Goal: Information Seeking & Learning: Learn about a topic

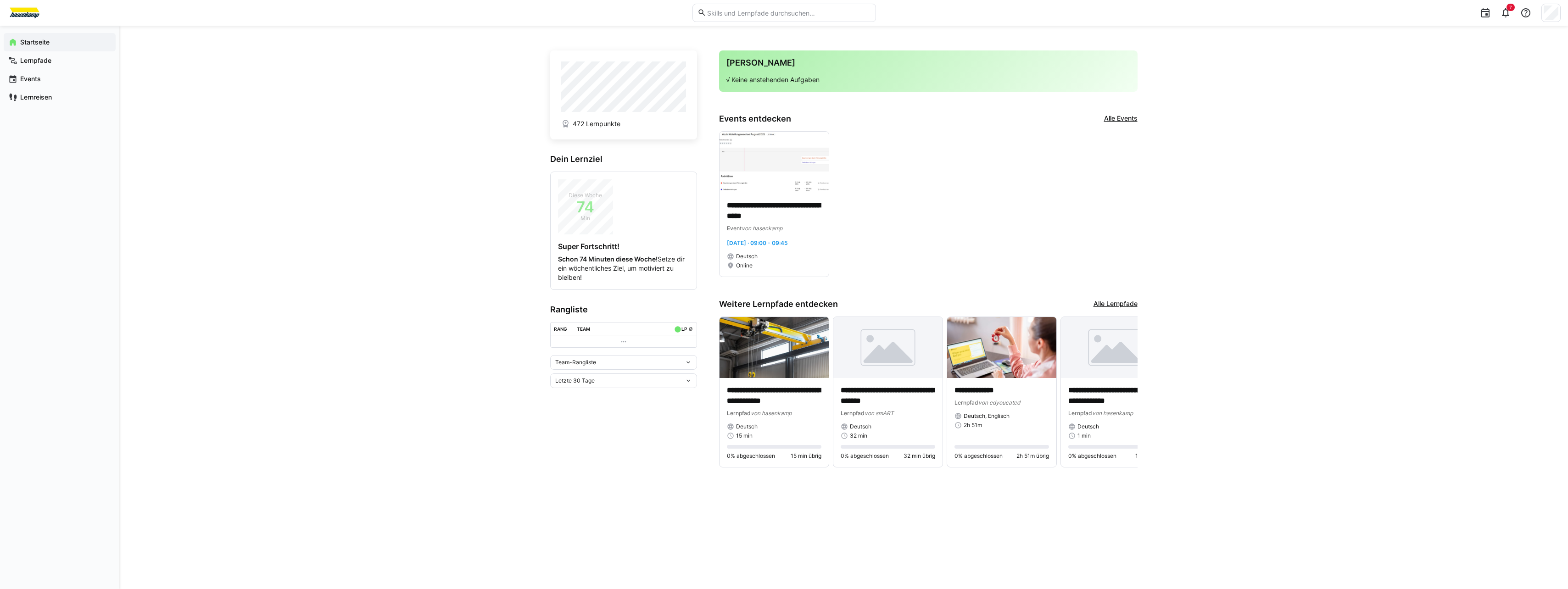
click at [667, 304] on link "Alle Lernpfade" at bounding box center [1116, 304] width 44 height 10
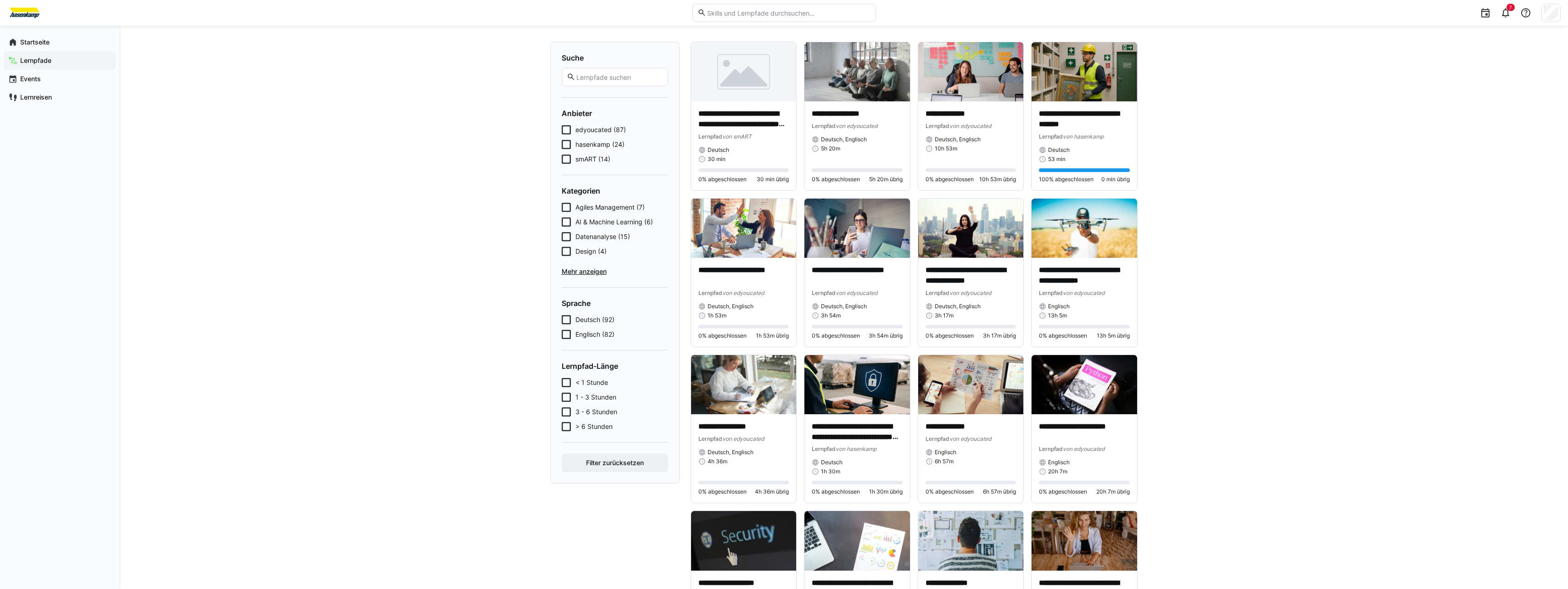
scroll to position [46, 0]
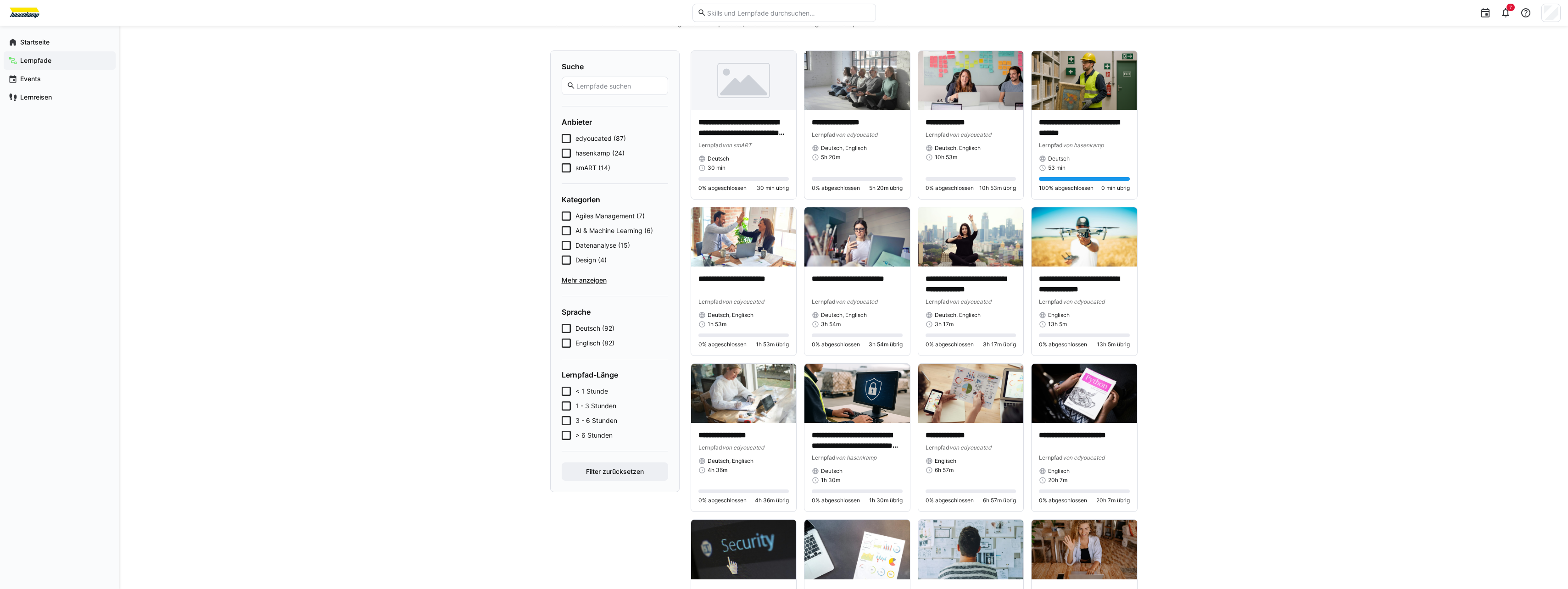
click at [570, 168] on icon at bounding box center [566, 167] width 9 height 9
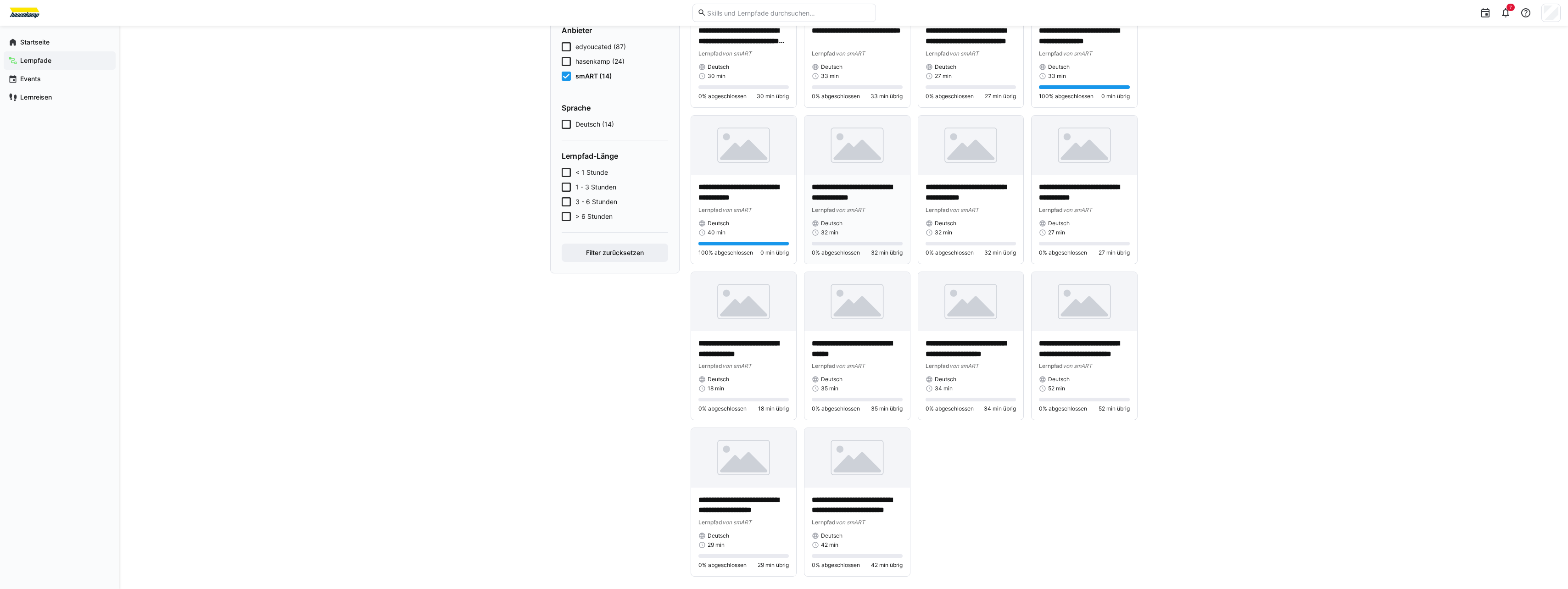
scroll to position [148, 0]
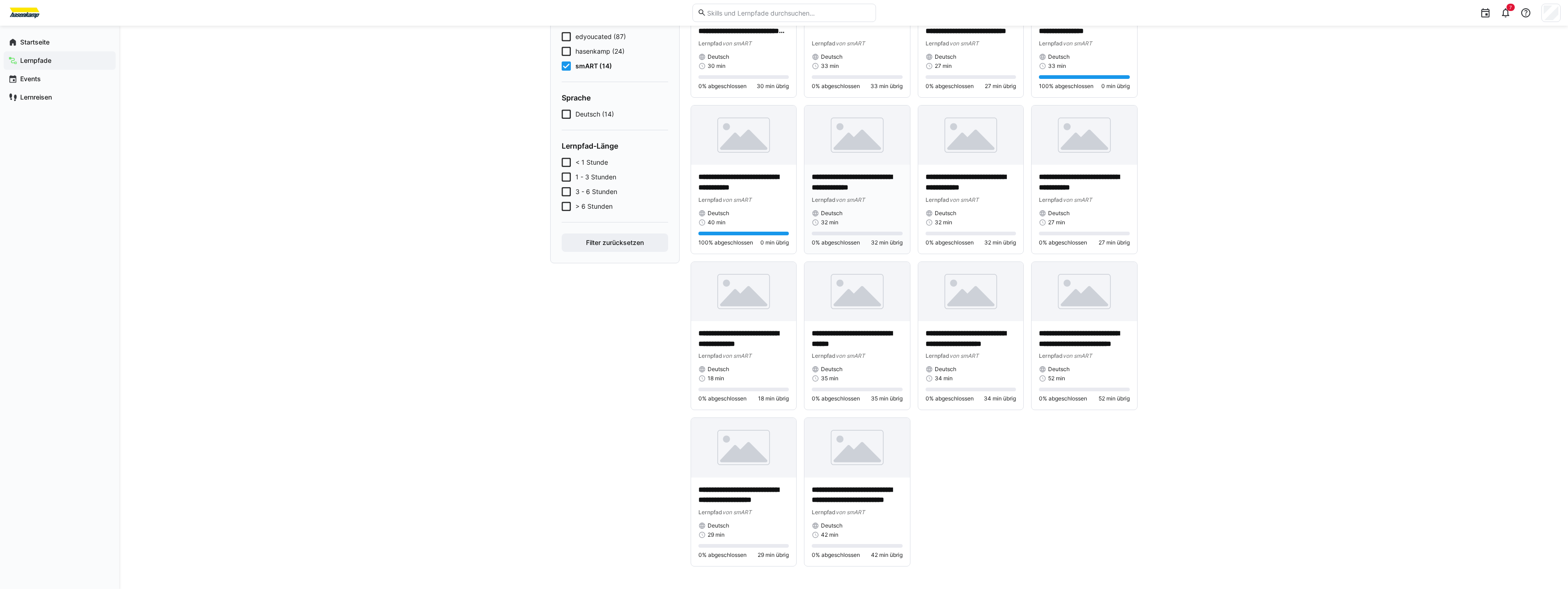
click at [667, 218] on div "Deutsch 32 min" at bounding box center [857, 218] width 91 height 16
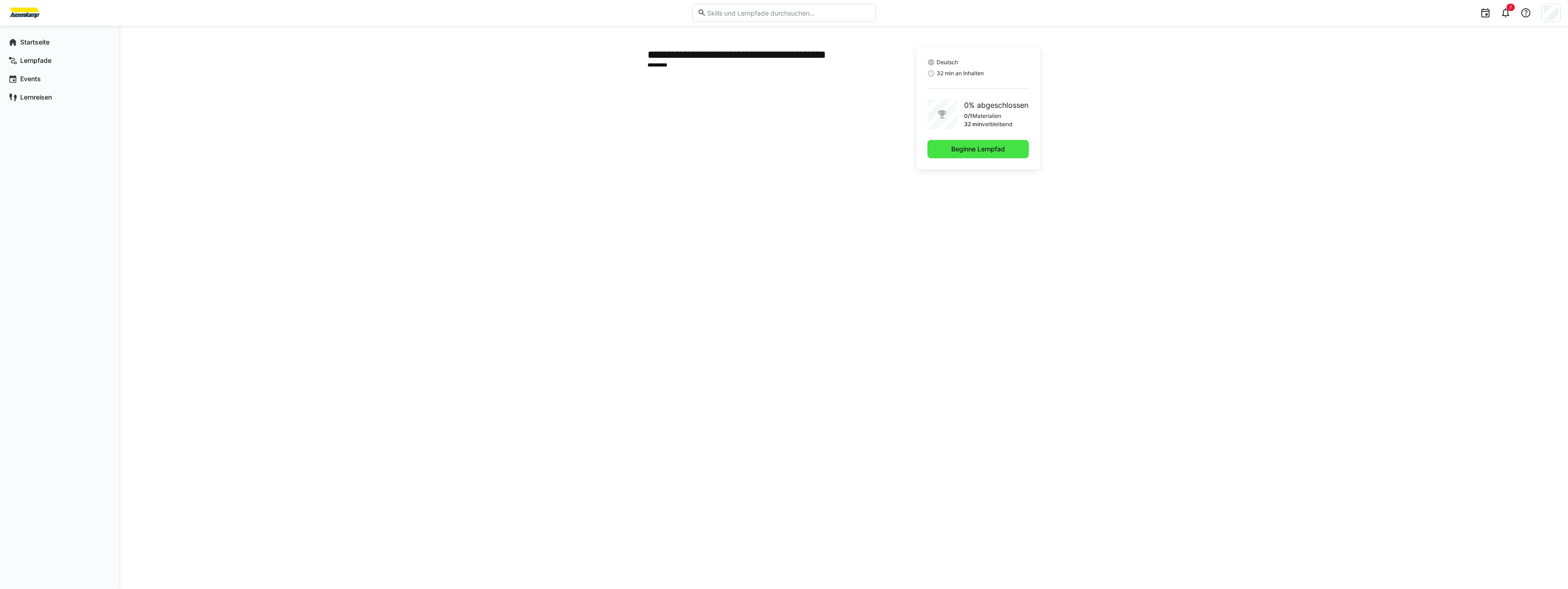
click at [667, 148] on span "Beginne Lernpfad" at bounding box center [978, 148] width 56 height 9
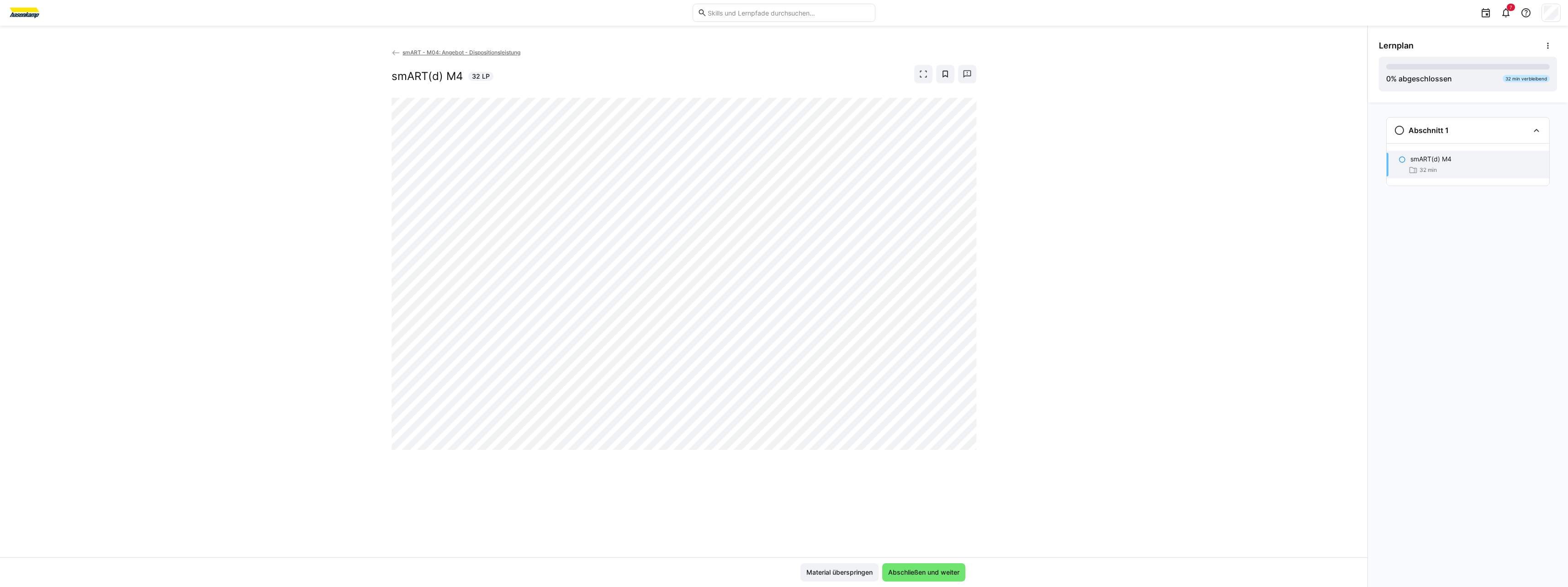
click at [664, 267] on div "smART - M04: Angebot - Dispositionsleistung smART(d) M4 32 LP" at bounding box center [684, 302] width 1367 height 510
click at [664, 374] on span "Abschließen und weiter" at bounding box center [923, 572] width 83 height 18
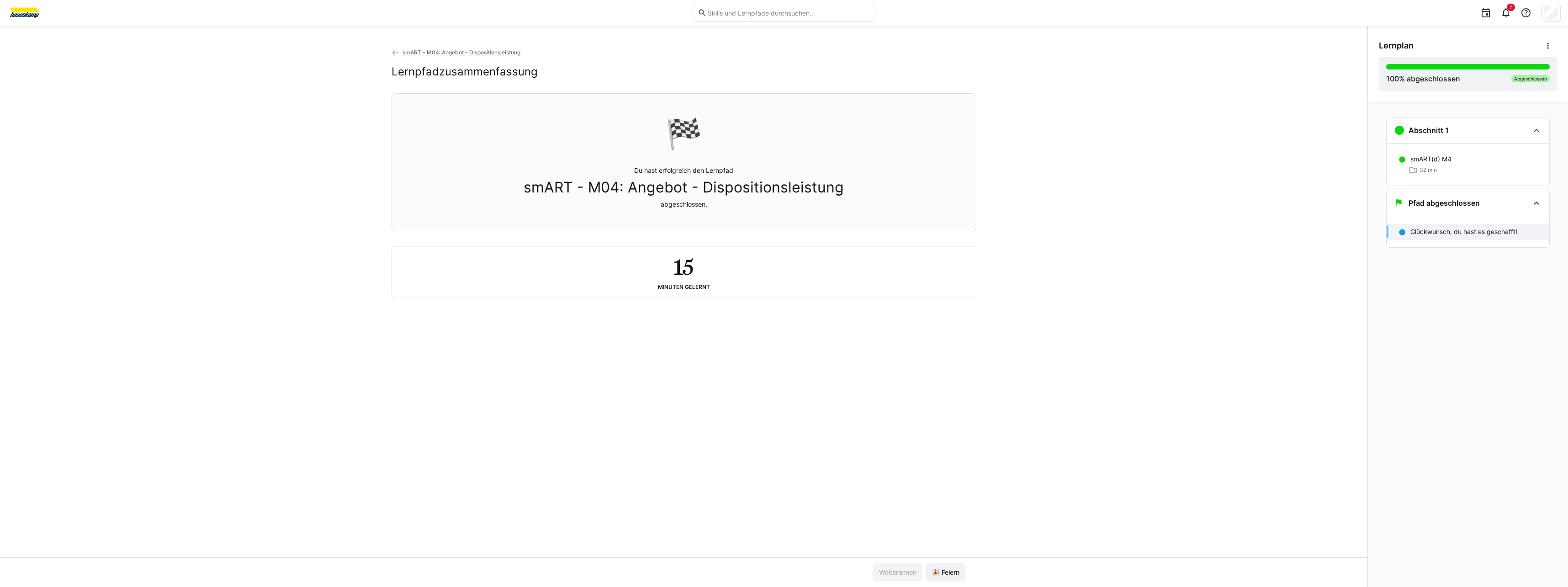
click at [477, 54] on span "smART - M04: Angebot - Dispositionsleistung" at bounding box center [461, 52] width 118 height 7
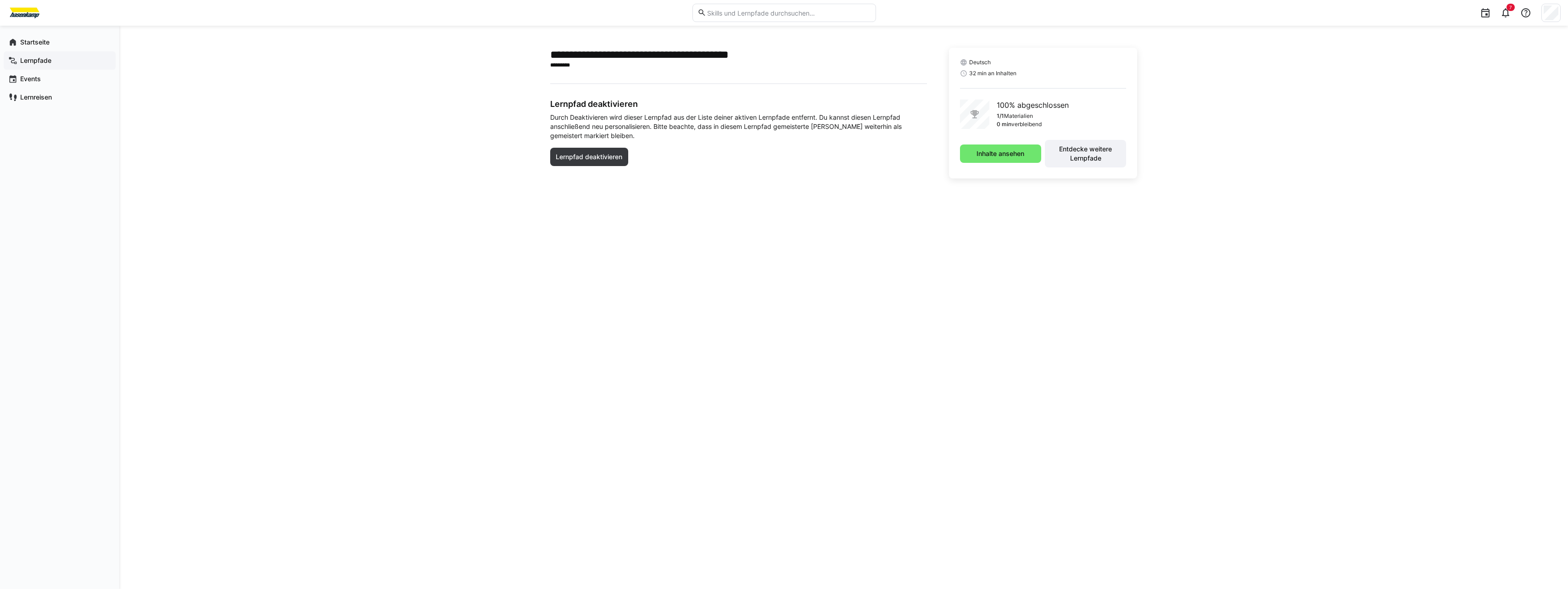
click at [0, 0] on app-navigation-label "Lernpfade" at bounding box center [0, 0] width 0 height 0
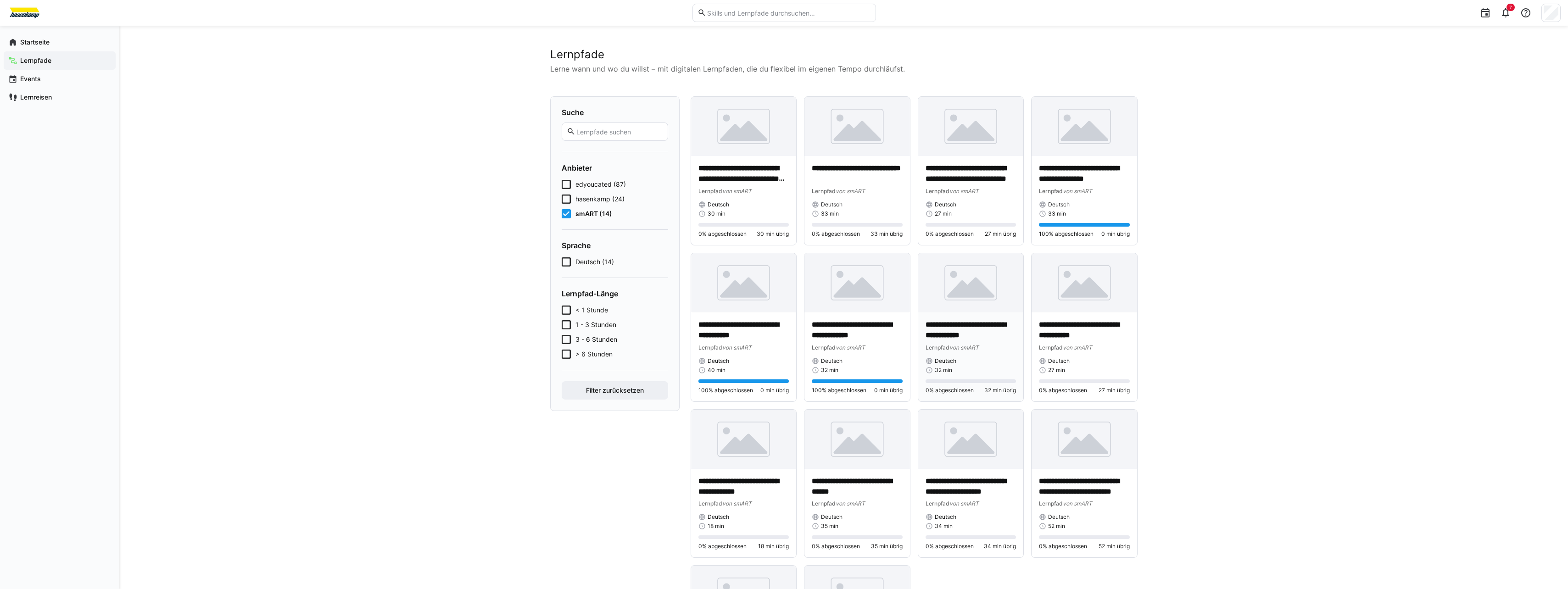
click at [667, 341] on div "**********" at bounding box center [971, 335] width 91 height 32
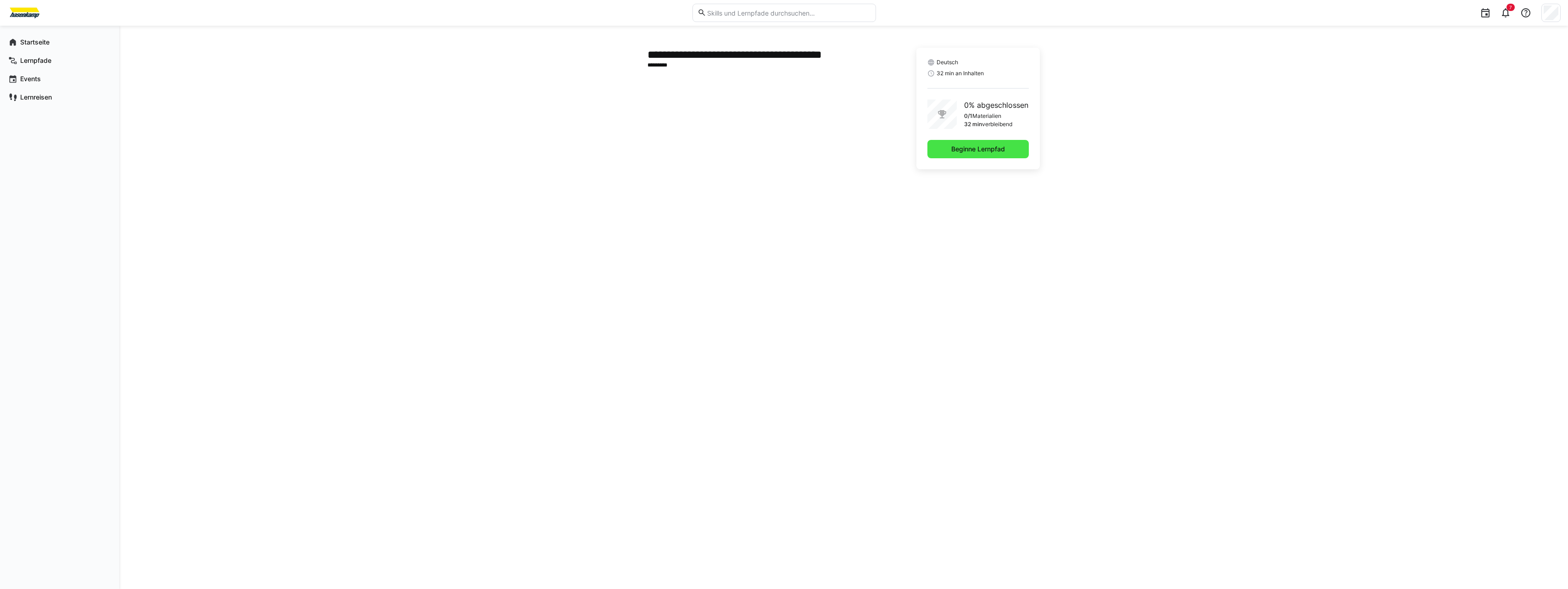
click at [667, 148] on span "Beginne Lernpfad" at bounding box center [978, 148] width 56 height 9
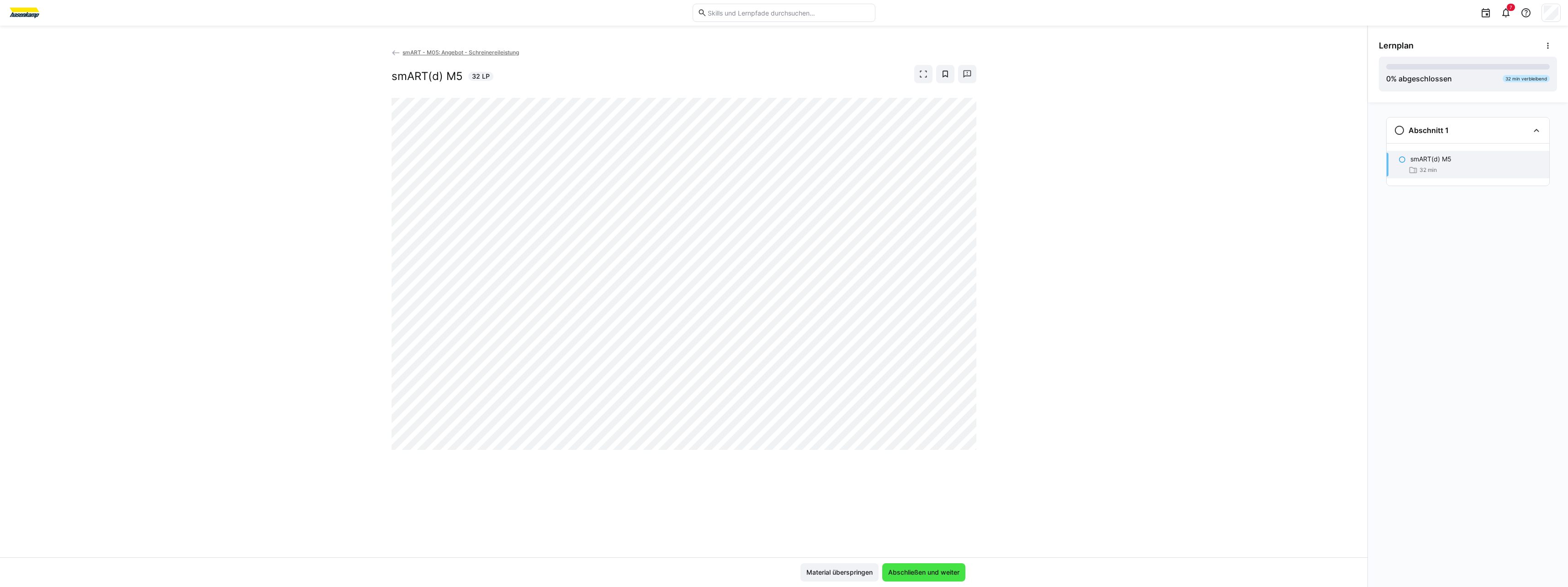
click at [664, 374] on span "Abschließen und weiter" at bounding box center [924, 572] width 74 height 9
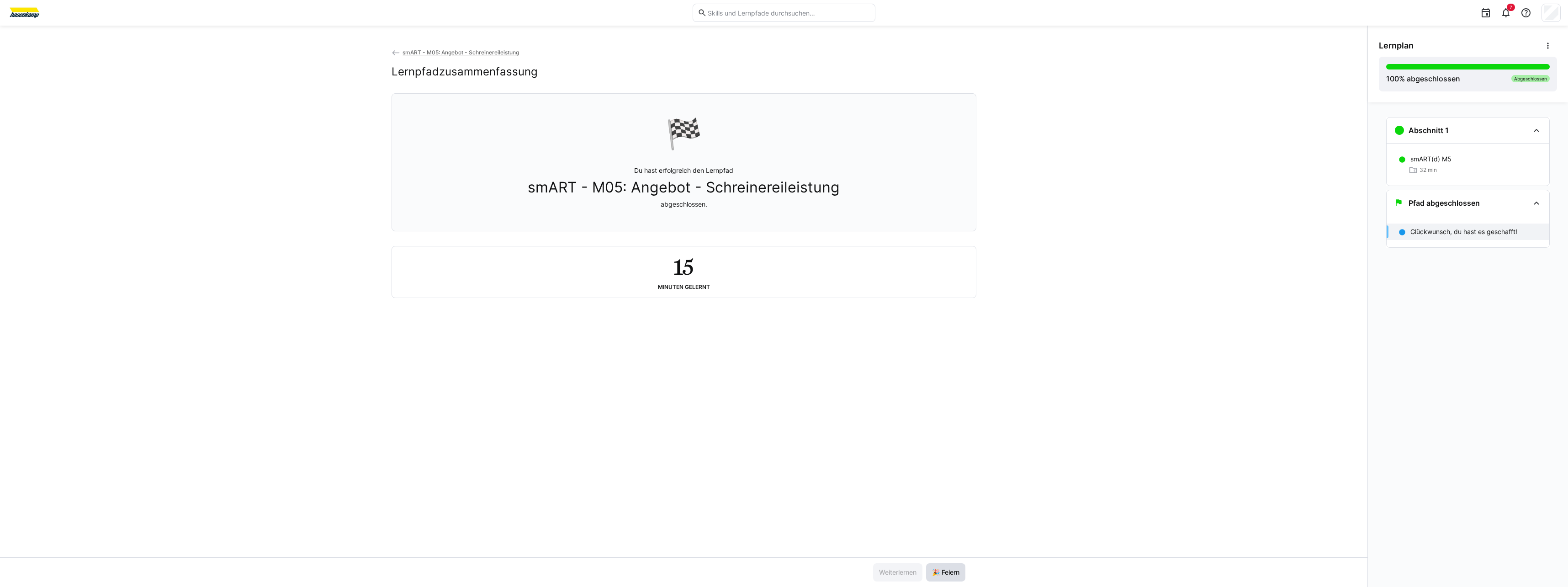
click at [664, 374] on span "🎉 Feiern" at bounding box center [946, 572] width 30 height 9
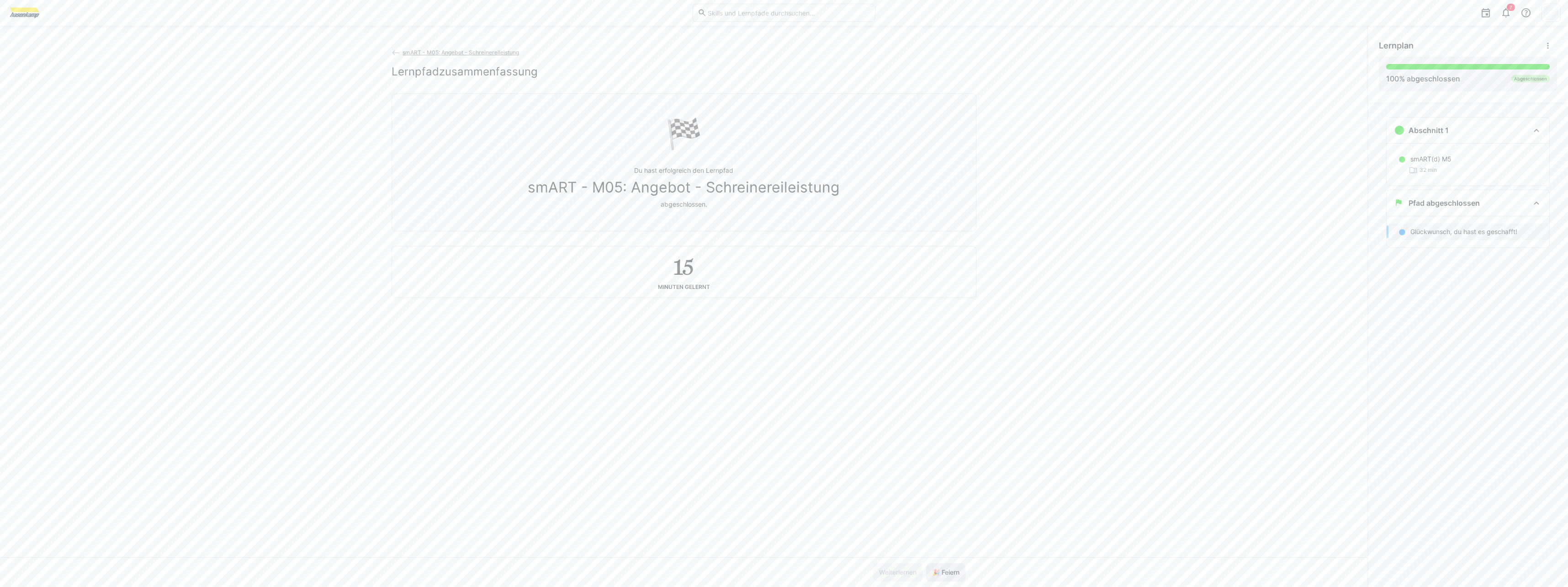
click at [664, 374] on span "🎉 Feiern" at bounding box center [946, 572] width 30 height 9
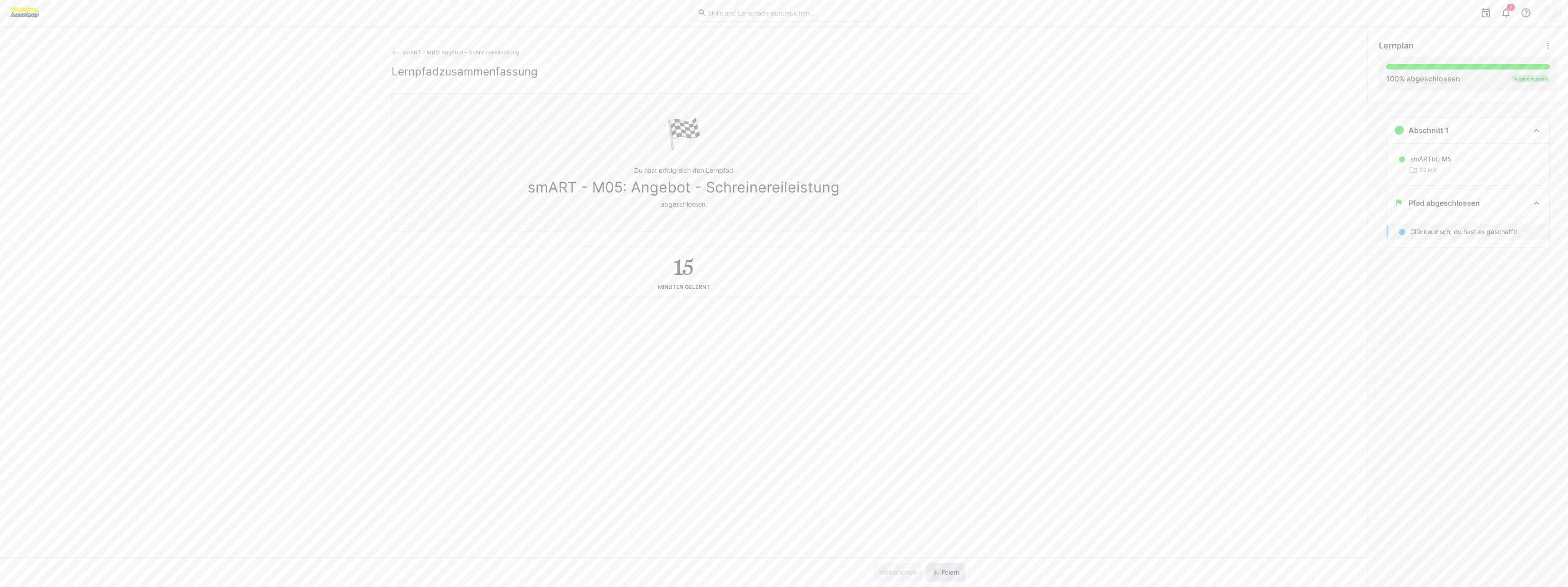
click at [664, 374] on span "🎉 Feiern" at bounding box center [946, 572] width 30 height 9
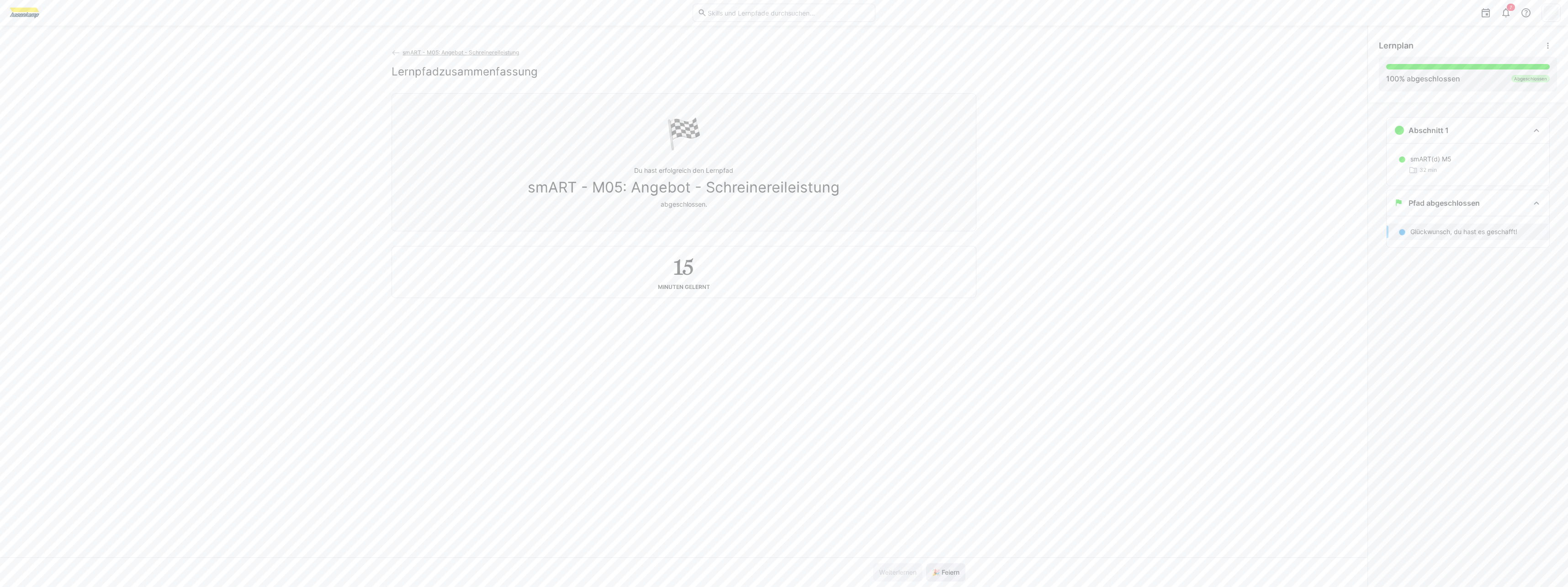
click at [664, 374] on span "🎉 Feiern" at bounding box center [946, 572] width 30 height 9
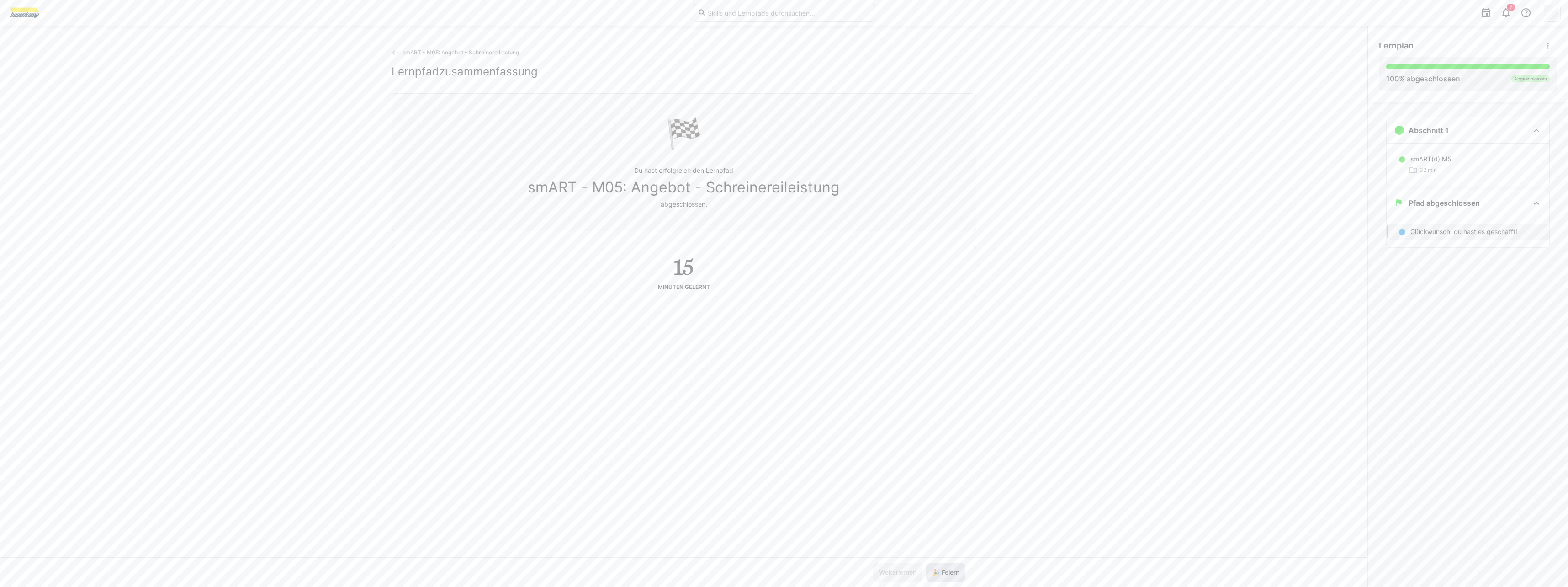
click at [664, 374] on span "🎉 Feiern" at bounding box center [946, 572] width 30 height 9
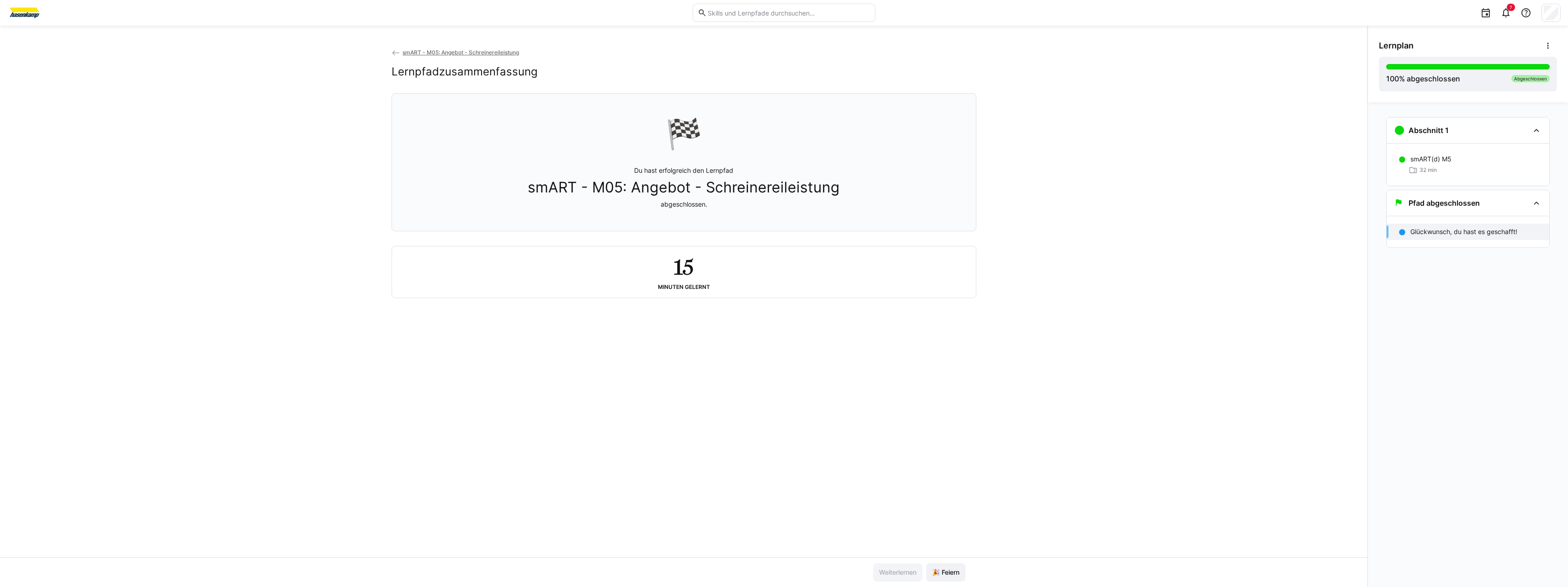
click at [491, 53] on span "smART - M05: Angebot - Schreinereileistung" at bounding box center [460, 52] width 116 height 7
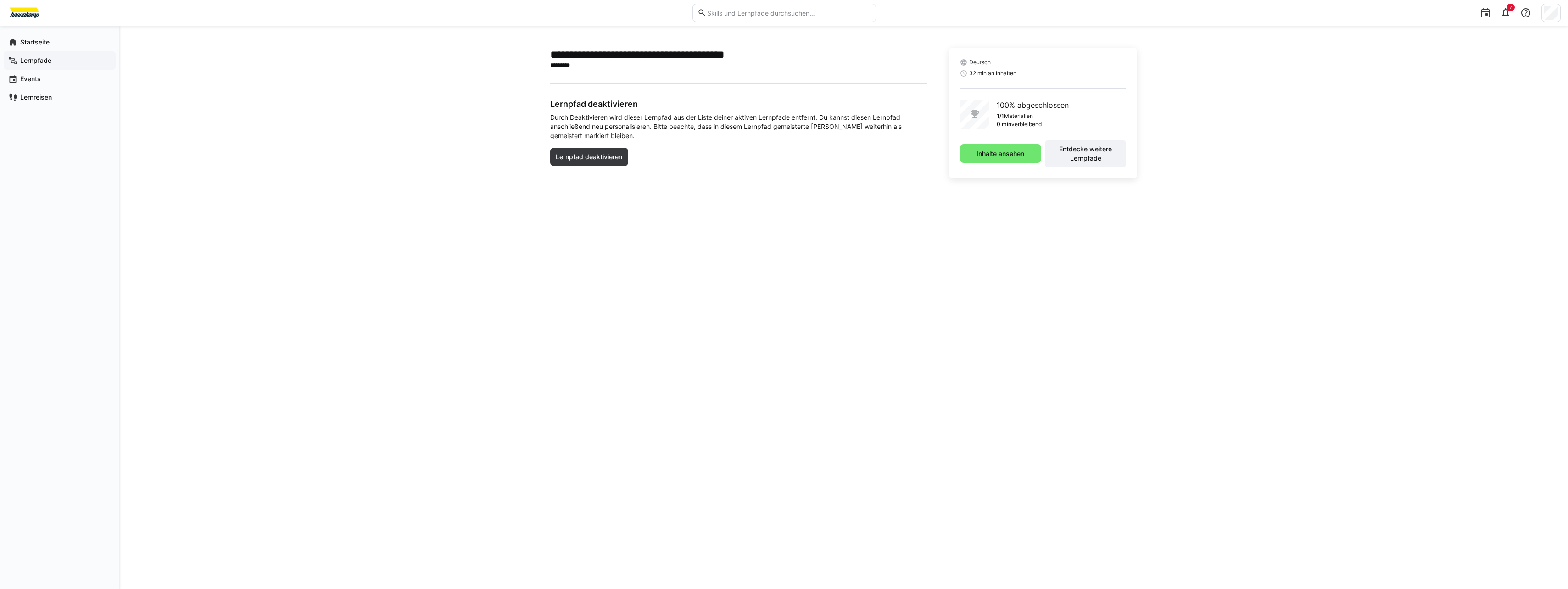
click at [19, 58] on span "Lernpfade" at bounding box center [65, 60] width 92 height 9
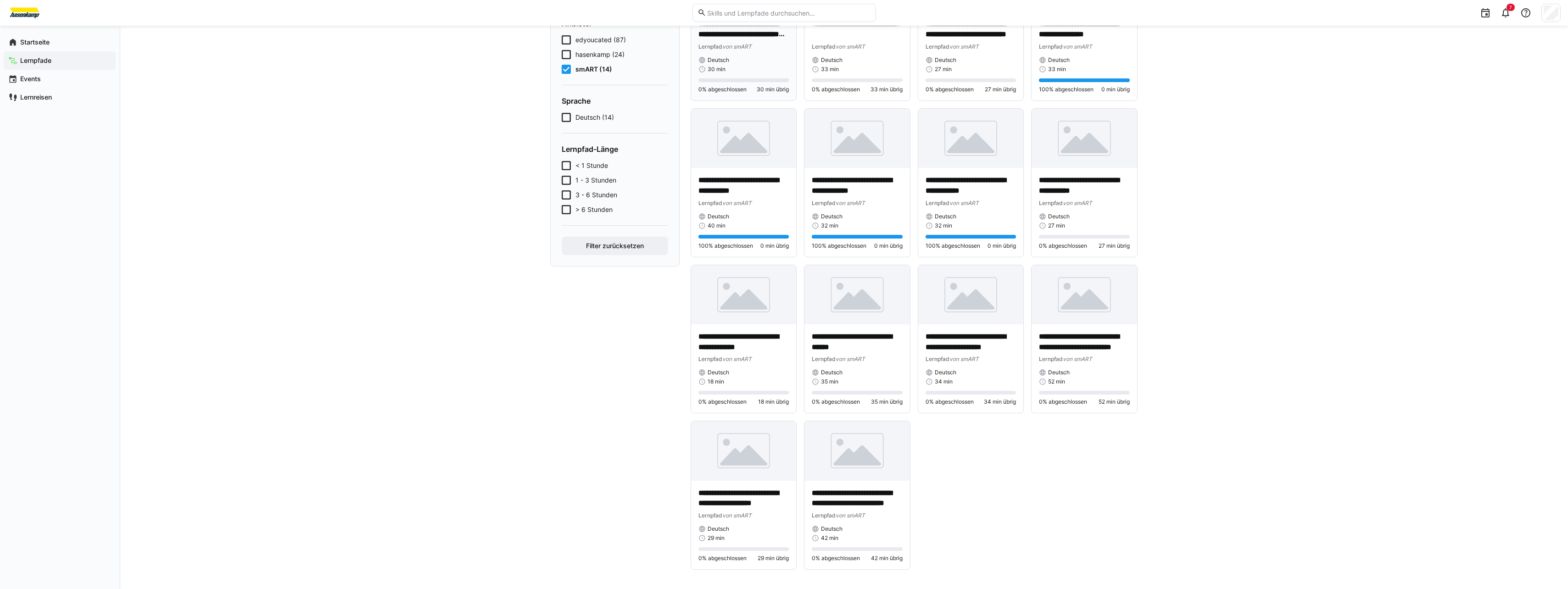
scroll to position [148, 0]
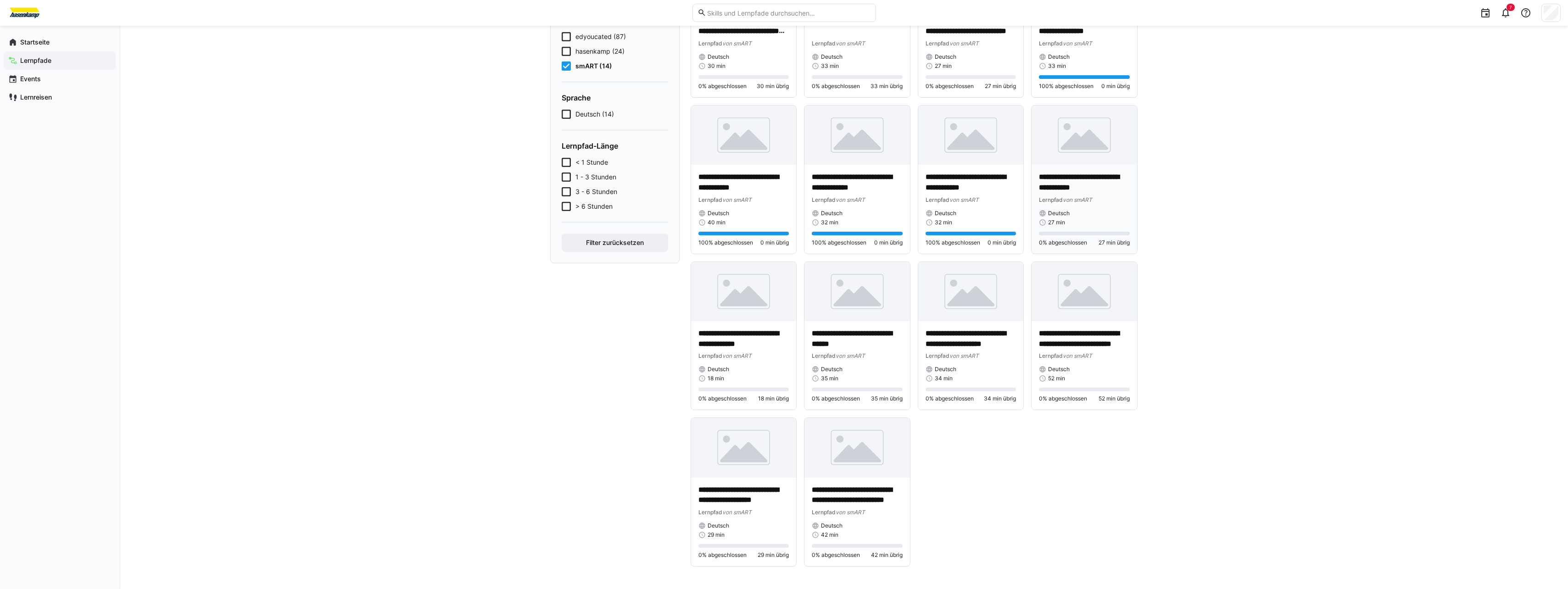
click at [667, 177] on p "**********" at bounding box center [1084, 182] width 91 height 21
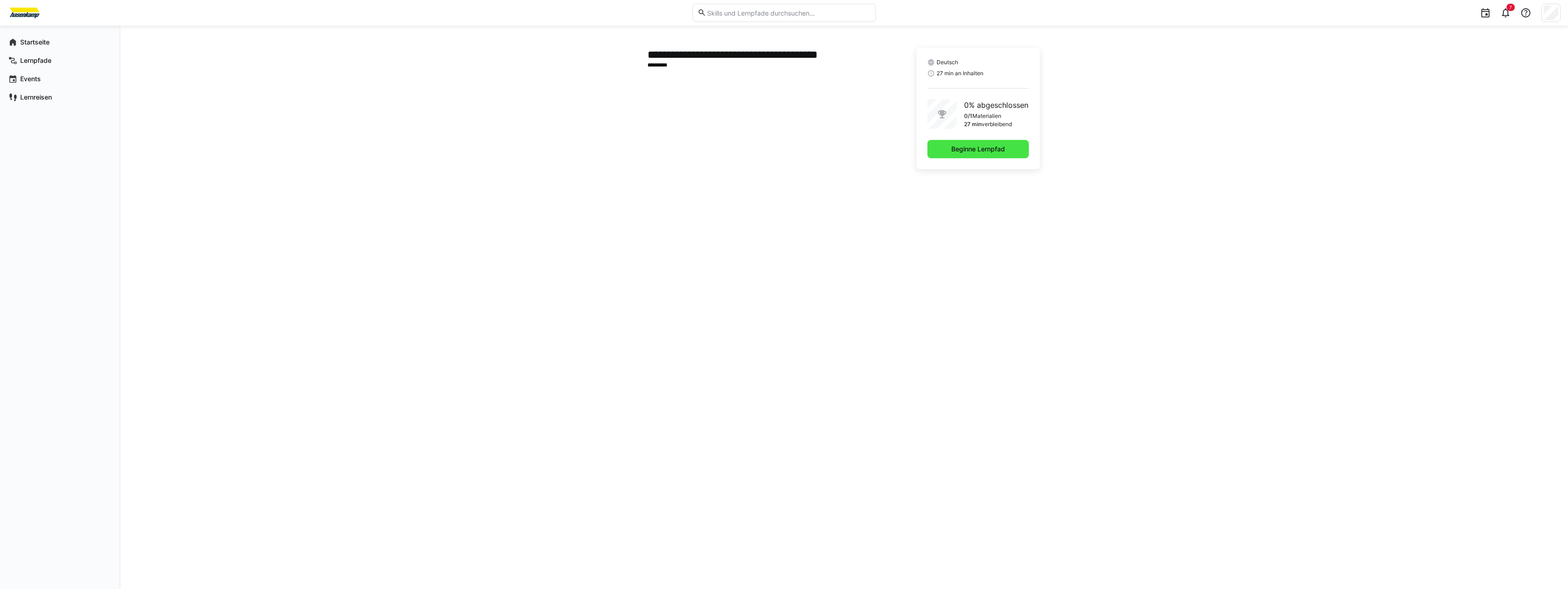
click at [667, 153] on span "Beginne Lernpfad" at bounding box center [978, 149] width 101 height 18
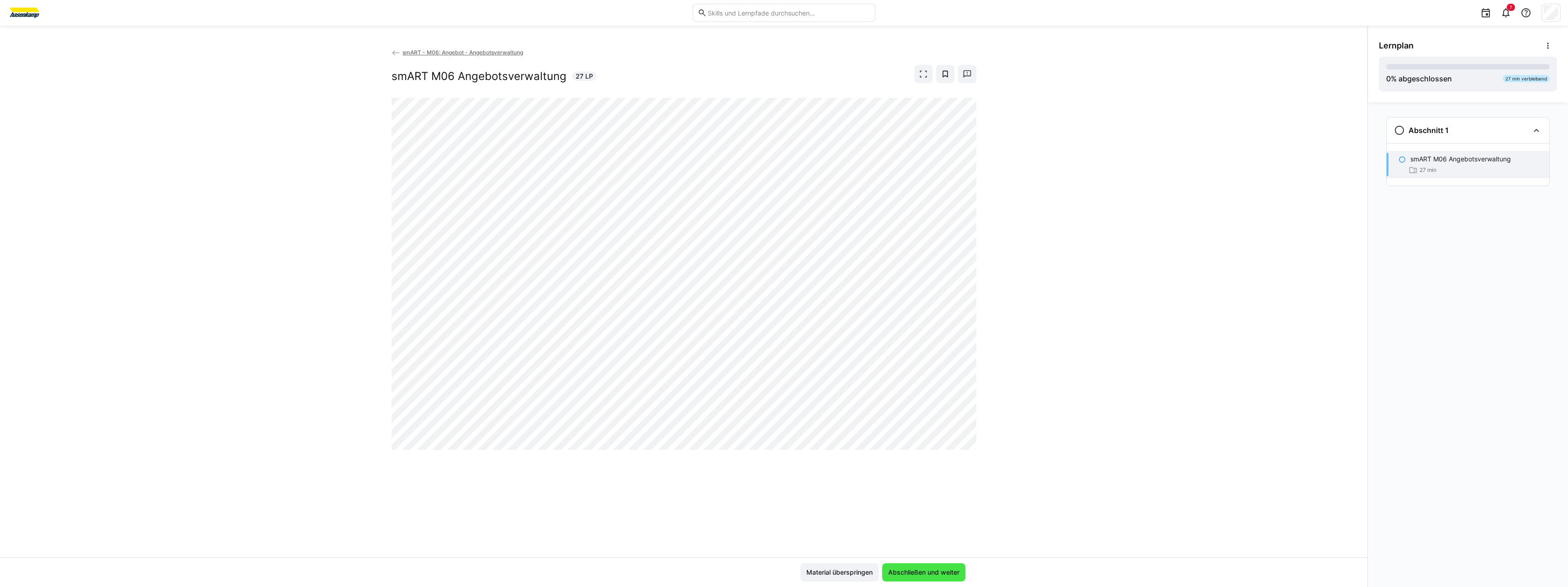
click at [664, 374] on span "Abschließen und weiter" at bounding box center [924, 572] width 74 height 9
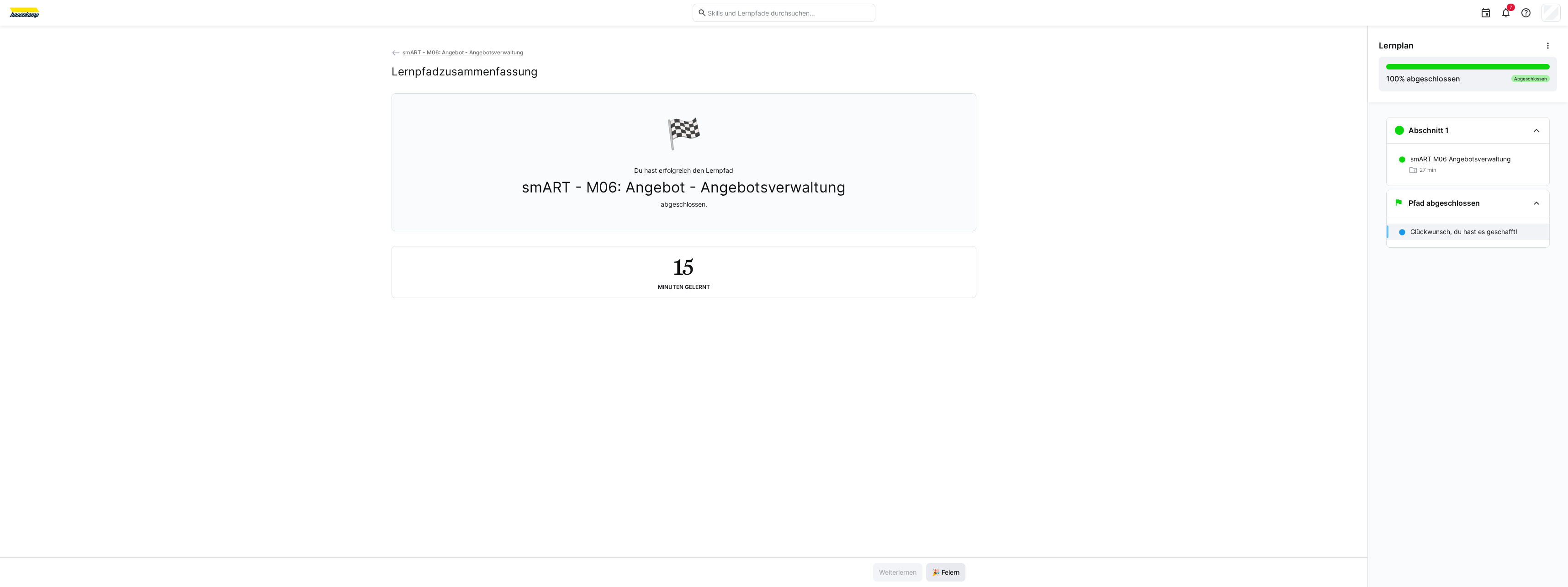
click at [664, 374] on span "🎉 Feiern" at bounding box center [946, 572] width 30 height 9
click at [453, 52] on span "smART - M06: Angebot - Angebotsverwaltung" at bounding box center [463, 52] width 121 height 7
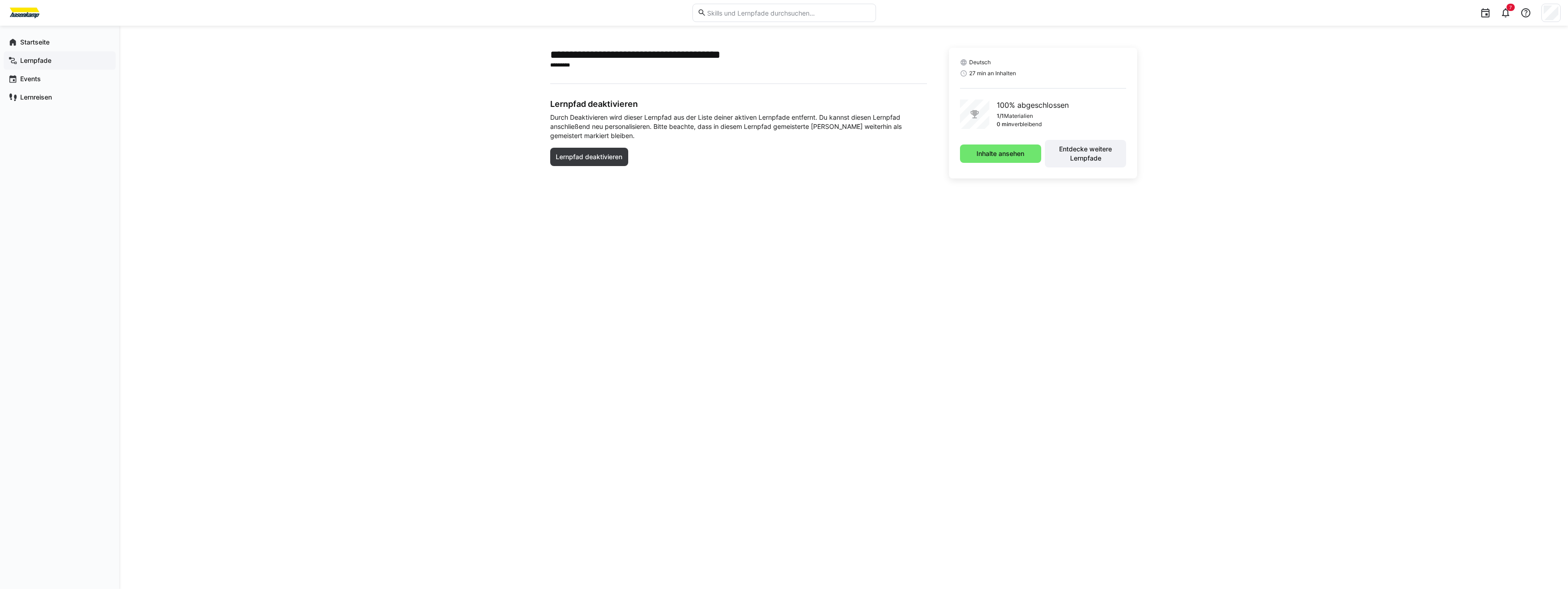
click at [0, 0] on app-navigation-label "Lernpfade" at bounding box center [0, 0] width 0 height 0
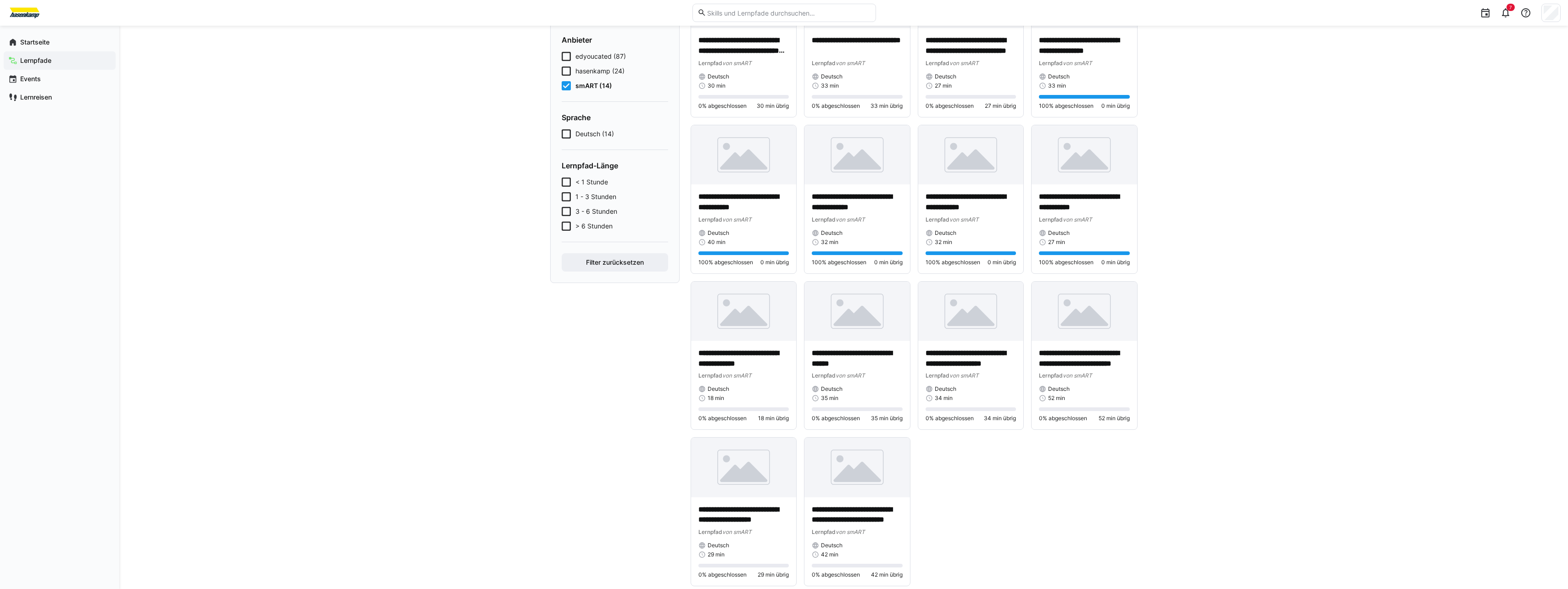
scroll to position [148, 0]
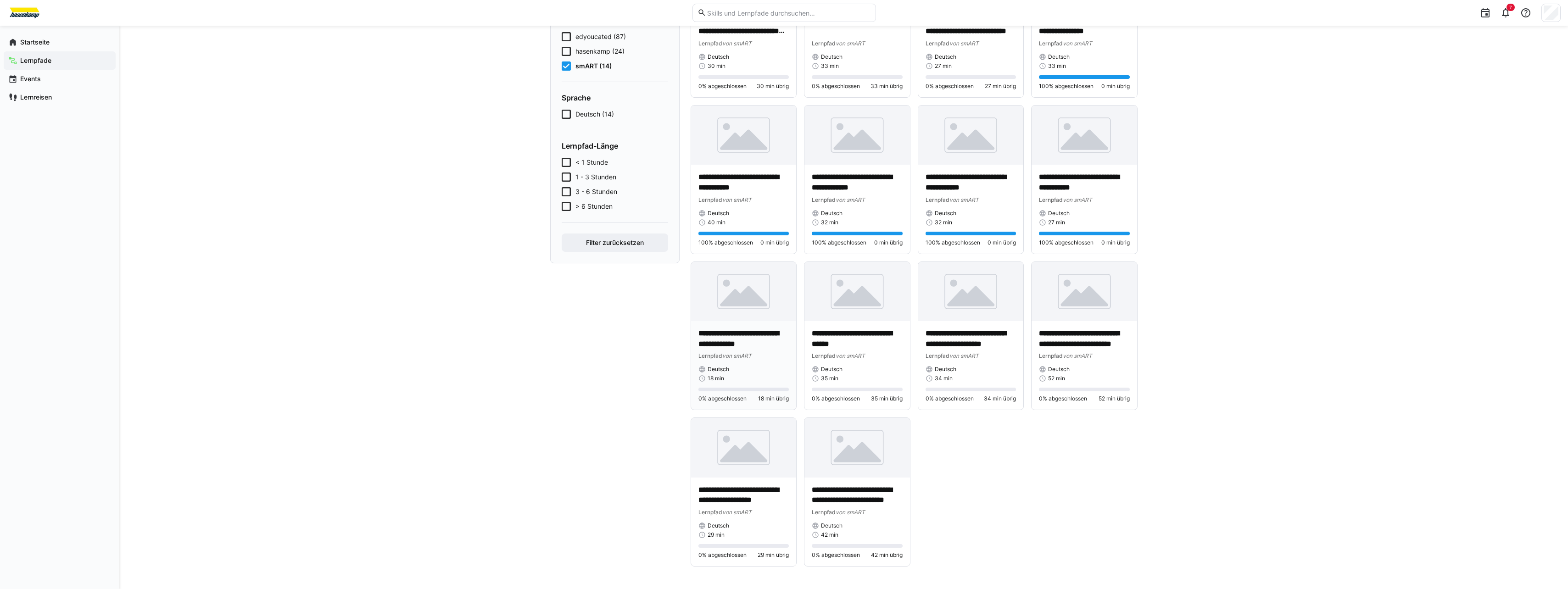
click at [667, 306] on img at bounding box center [743, 291] width 106 height 59
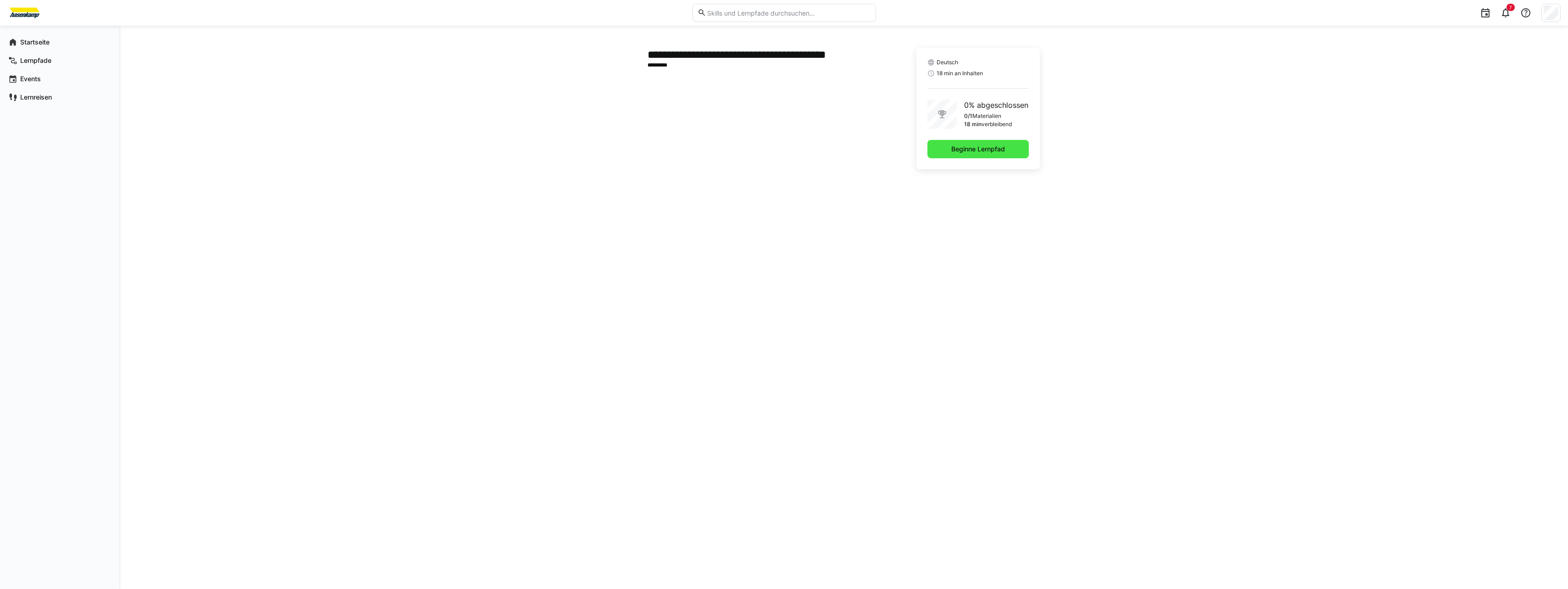
click at [667, 154] on span "Beginne Lernpfad" at bounding box center [978, 149] width 101 height 18
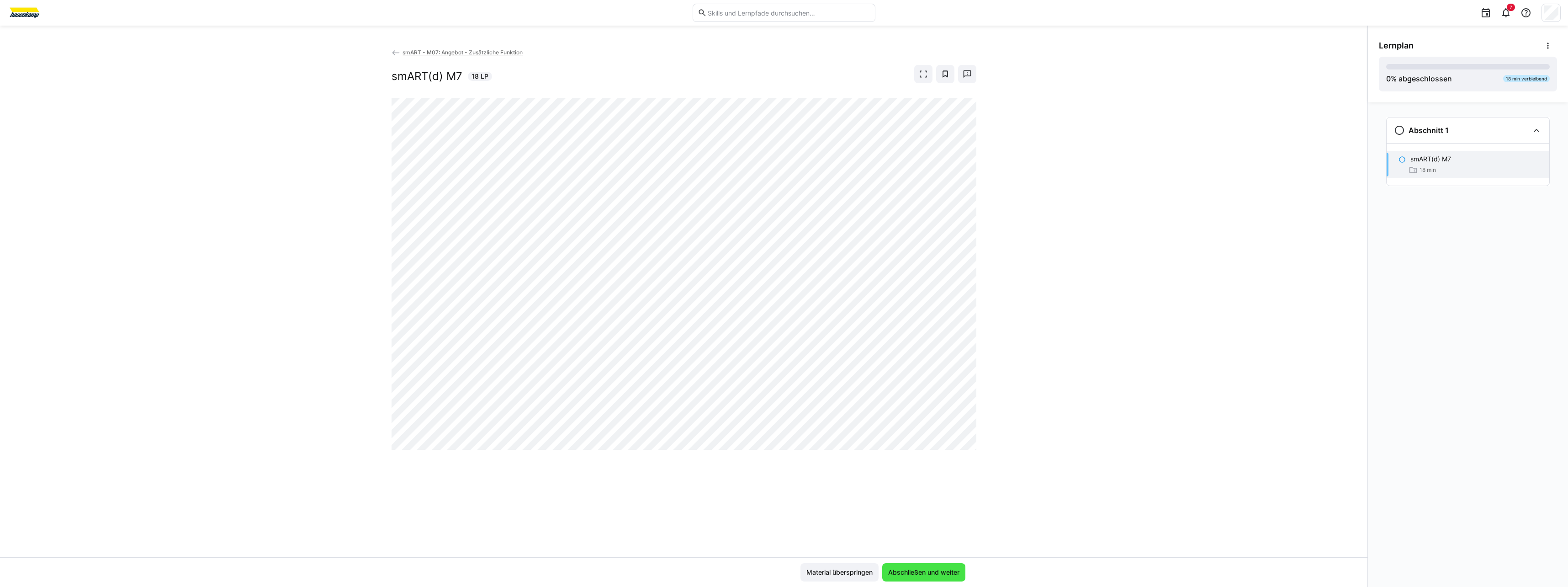
click at [664, 374] on span "Abschließen und weiter" at bounding box center [924, 572] width 74 height 9
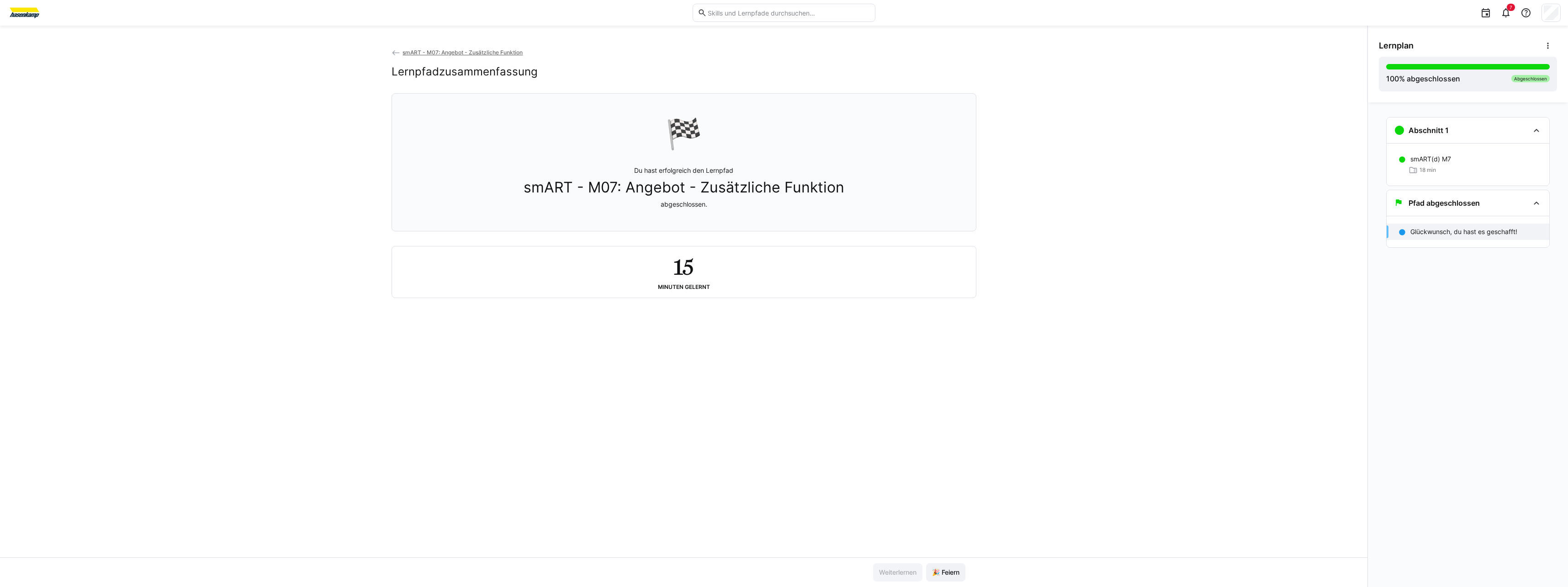
click at [406, 49] on span "smART - M07: Angebot - Zusätzliche Funktion" at bounding box center [462, 52] width 120 height 7
